Goal: Check status: Check status

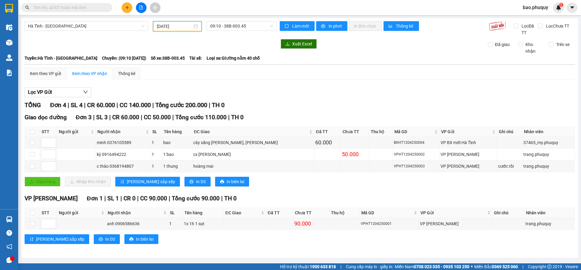
click at [173, 25] on input "[DATE]" at bounding box center [174, 26] width 35 height 7
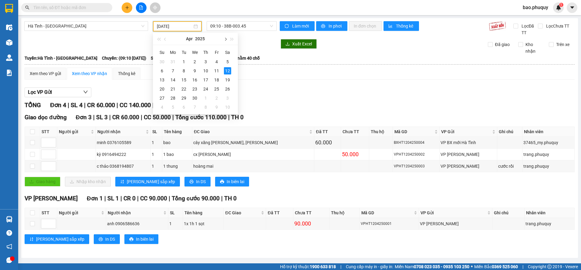
click at [225, 42] on button "button" at bounding box center [225, 39] width 7 height 12
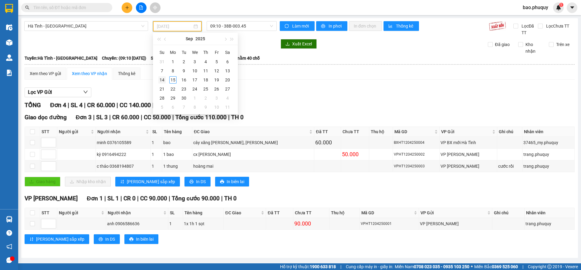
click at [167, 80] on tr "14 15 16 17 18 19 20" at bounding box center [194, 80] width 76 height 9
click at [163, 81] on div "14" at bounding box center [161, 79] width 7 height 7
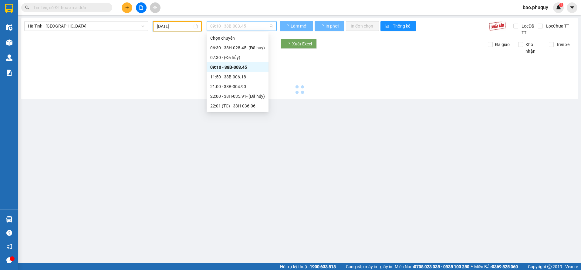
click at [234, 26] on span "09:10 - 38B-003.45" at bounding box center [241, 26] width 63 height 9
type input "[DATE]"
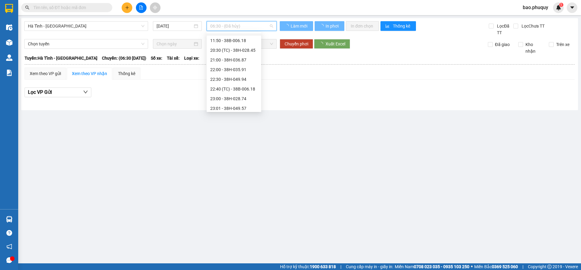
scroll to position [29, 0]
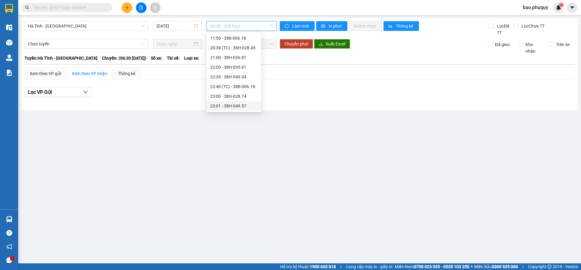
click at [247, 109] on div "23:01 - 38H-049.57" at bounding box center [233, 106] width 47 height 7
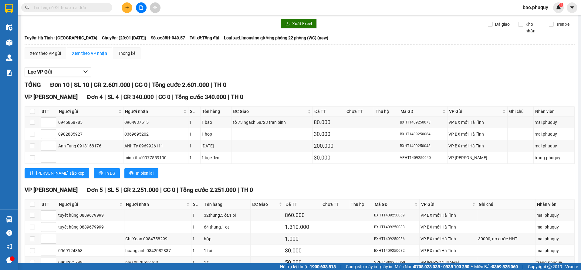
scroll to position [30, 0]
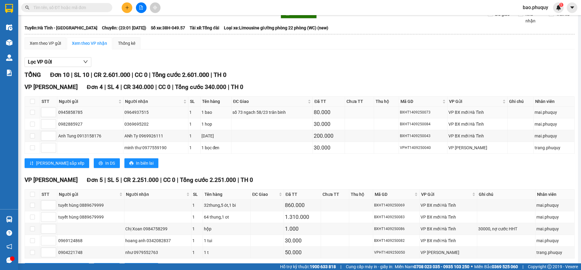
click at [254, 114] on div "số 73 ngach 58/23 trân binh" at bounding box center [271, 112] width 79 height 7
click at [214, 113] on div "1 bao" at bounding box center [215, 112] width 29 height 7
click at [214, 112] on div "1 bao" at bounding box center [215, 112] width 29 height 7
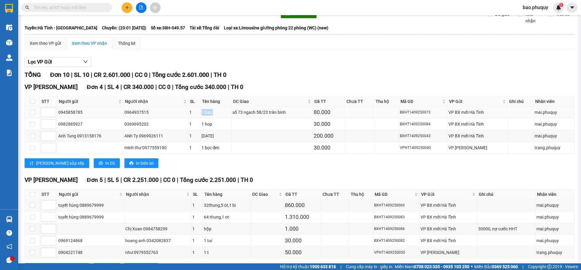
click at [214, 112] on div "1 bao" at bounding box center [215, 112] width 29 height 7
